Goal: Check status

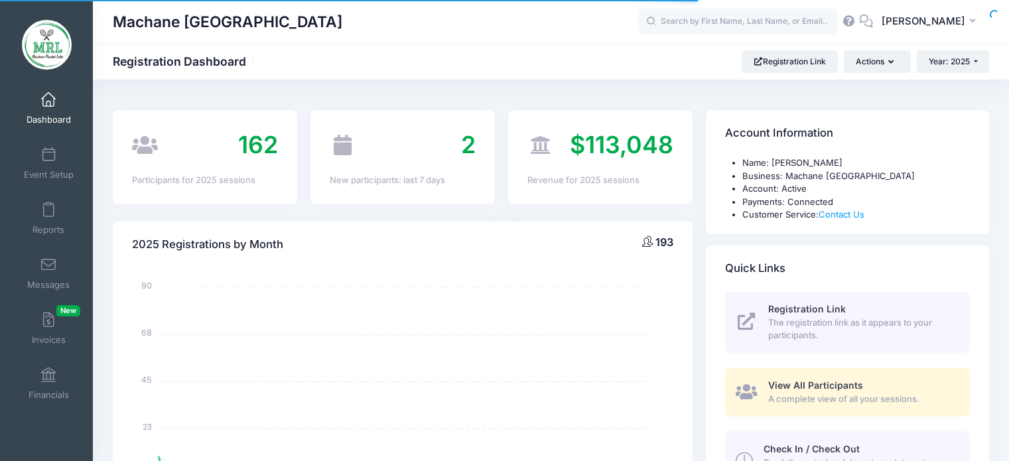
select select
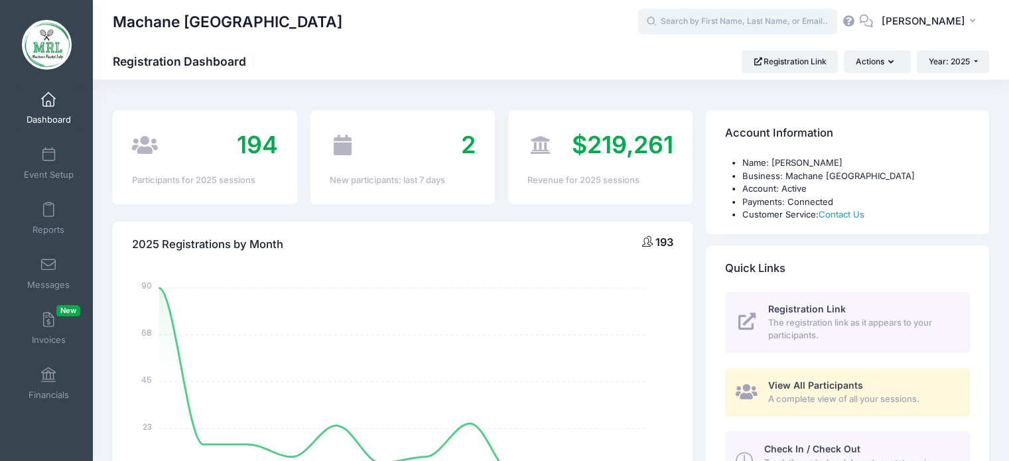
click at [698, 29] on input "text" at bounding box center [737, 22] width 199 height 27
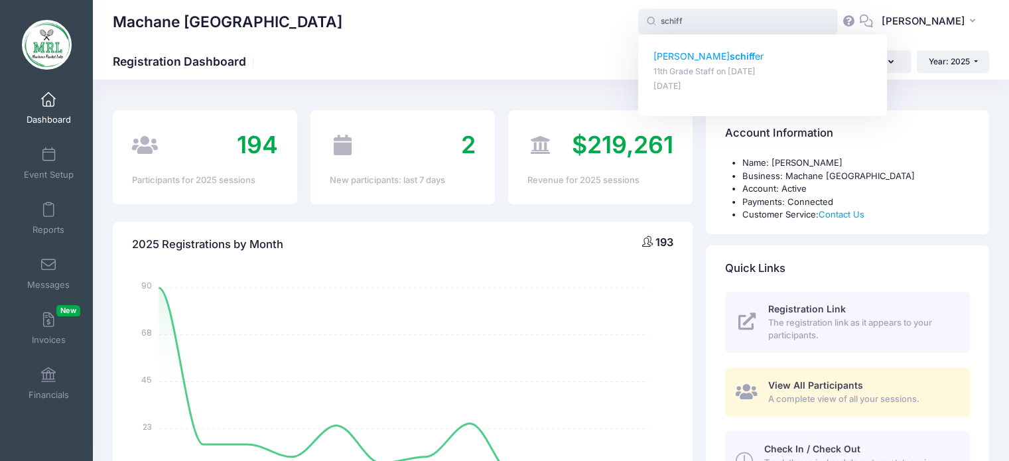
click at [730, 59] on strong "schiff" at bounding box center [742, 55] width 25 height 11
type input "rachel schiffer (11th Grade Staff, Aug-14, 2025)"
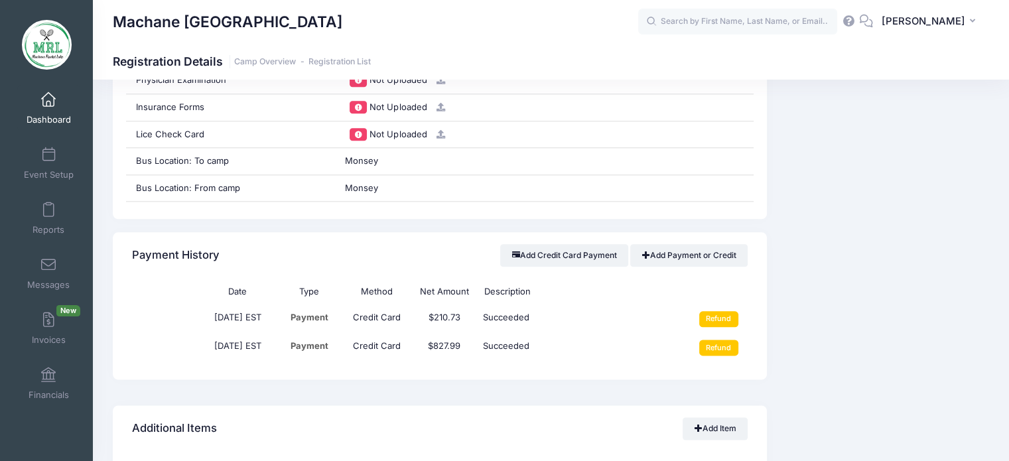
scroll to position [1521, 0]
